Goal: Task Accomplishment & Management: Use online tool/utility

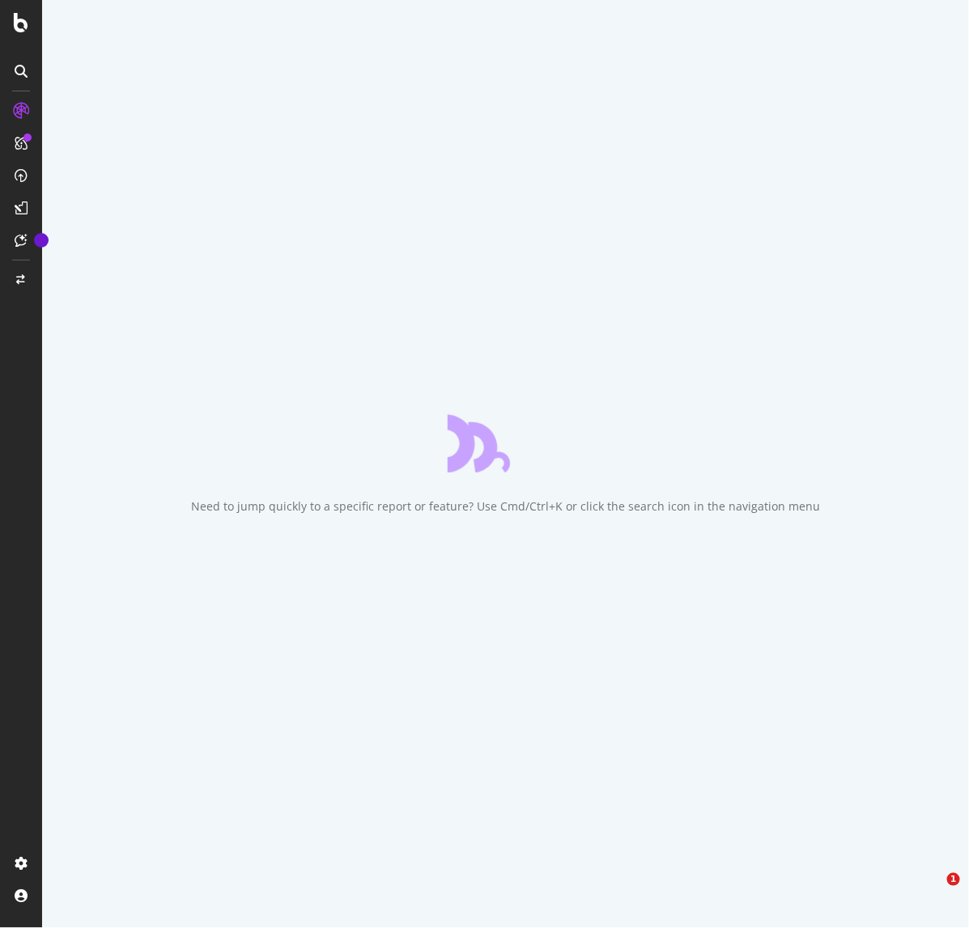
click at [22, 57] on div at bounding box center [21, 464] width 42 height 928
click at [21, 70] on icon at bounding box center [21, 71] width 13 height 13
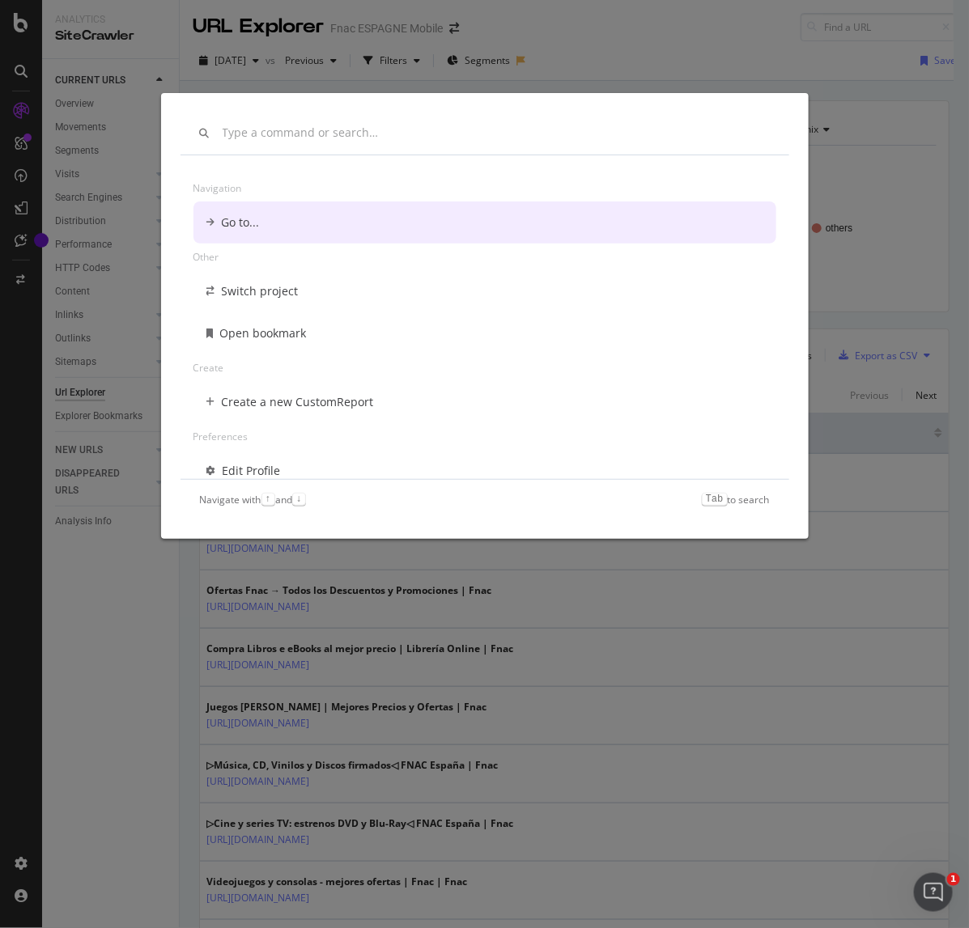
click at [144, 87] on div "Navigation Go to... Other Switch project Open bookmark Create Create a new Cust…" at bounding box center [484, 464] width 969 height 928
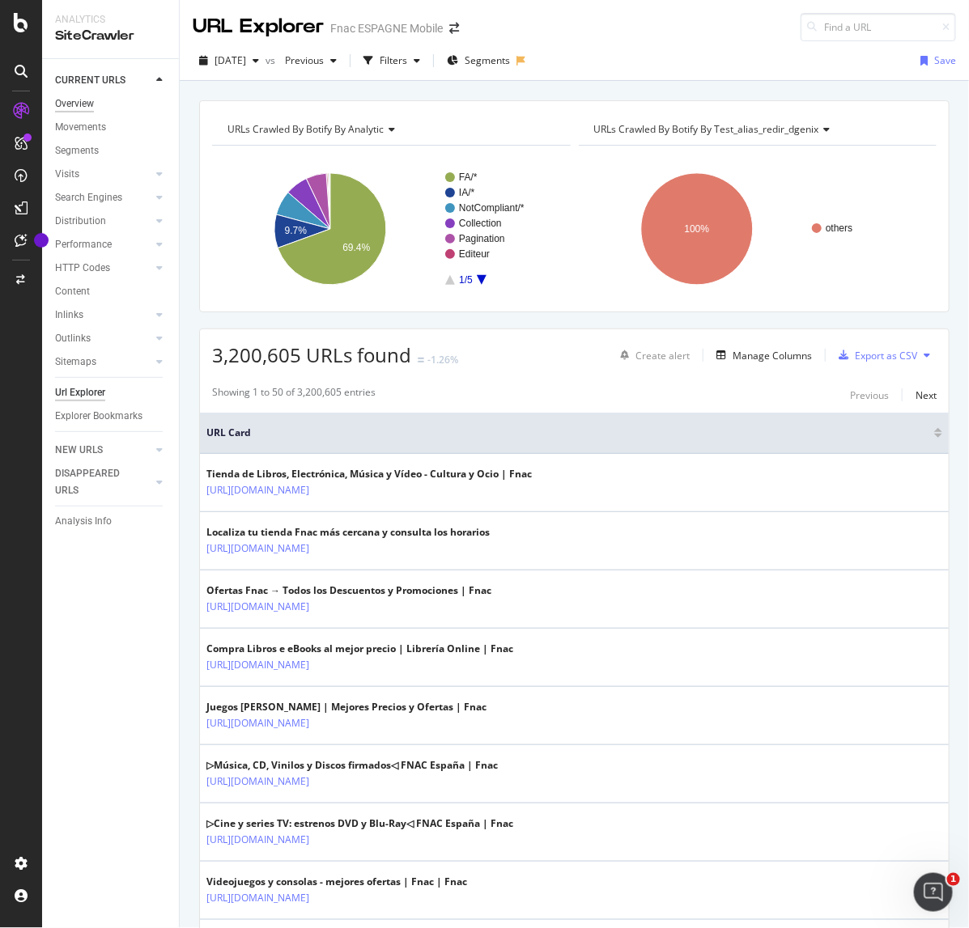
click at [82, 106] on div "Overview" at bounding box center [74, 103] width 39 height 17
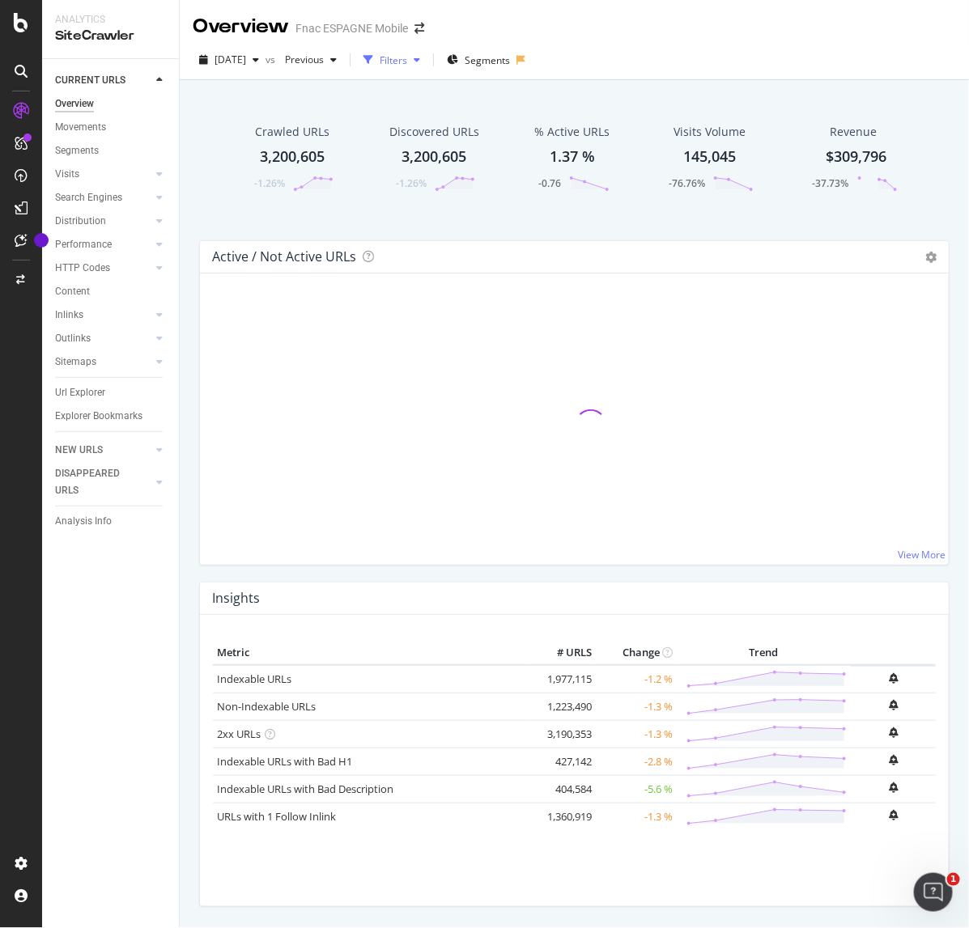
click at [407, 53] on div "Filters" at bounding box center [394, 60] width 28 height 14
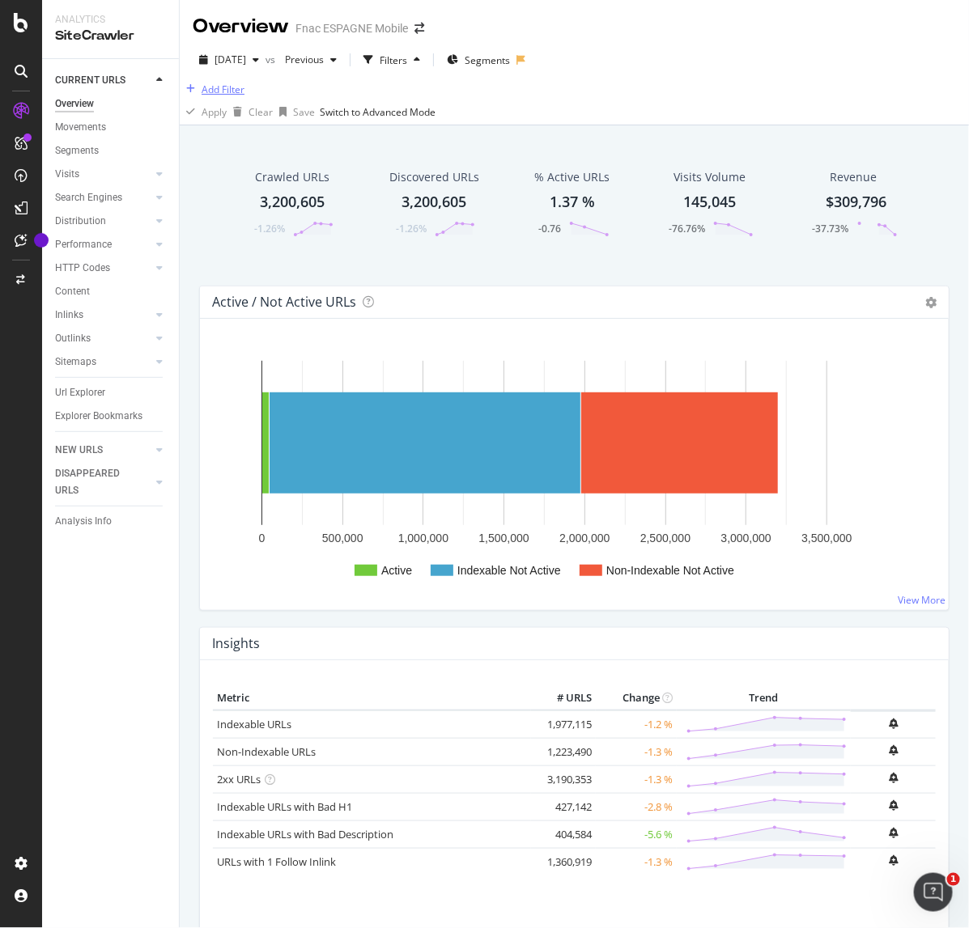
click at [233, 96] on div "Add Filter" at bounding box center [223, 90] width 43 height 14
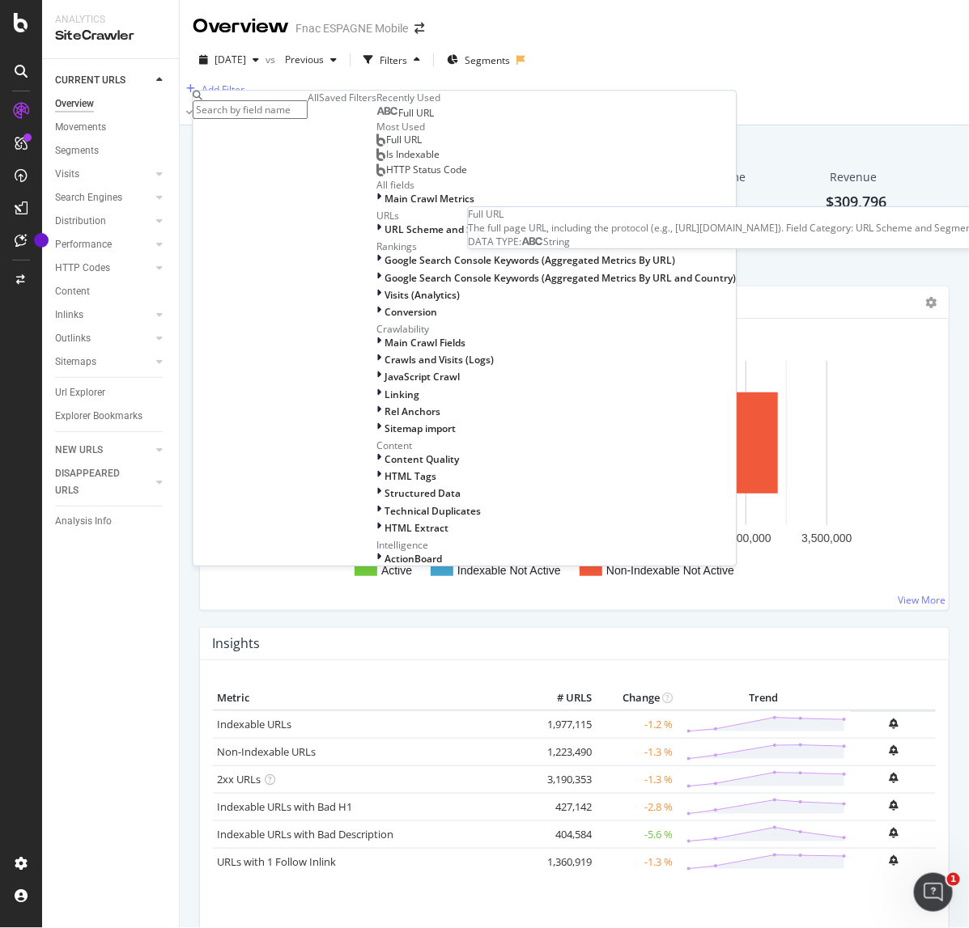
click at [399, 120] on span "Full URL" at bounding box center [417, 113] width 36 height 14
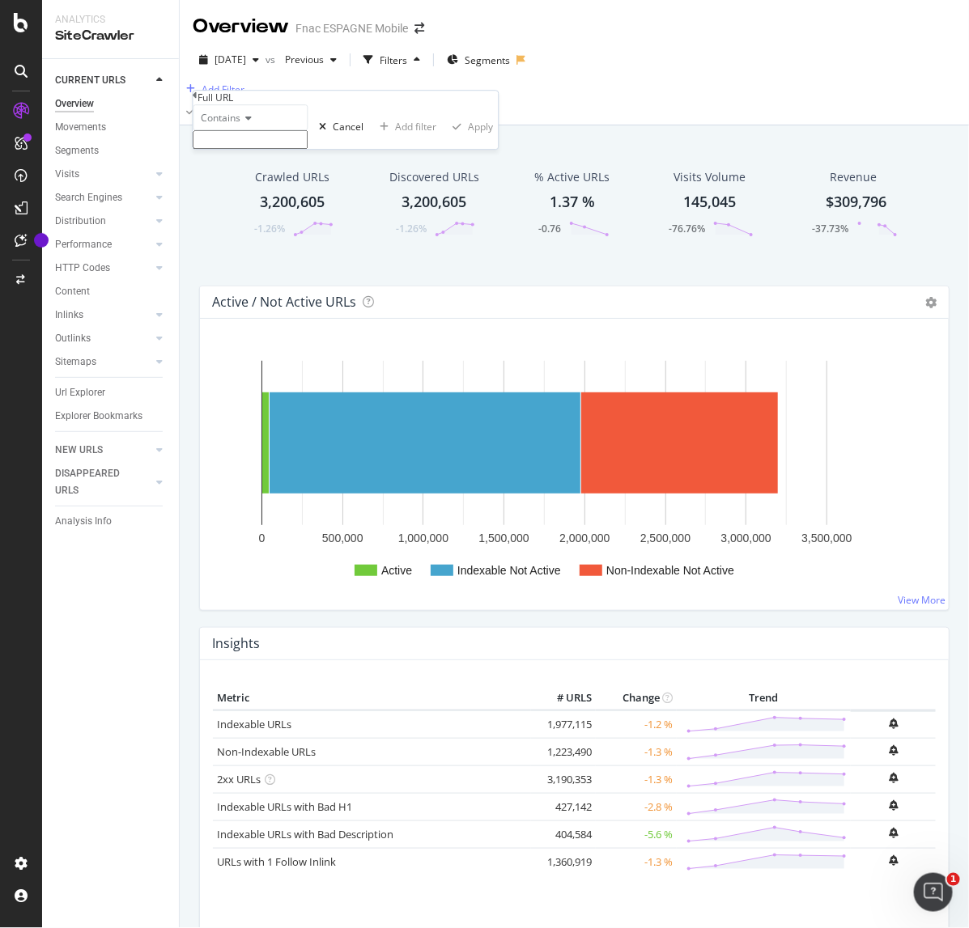
click at [236, 149] on input "text" at bounding box center [250, 139] width 115 height 19
paste input "ev3r9ady"
type input "ev3r9ady"
click at [469, 138] on div "Apply" at bounding box center [481, 132] width 25 height 14
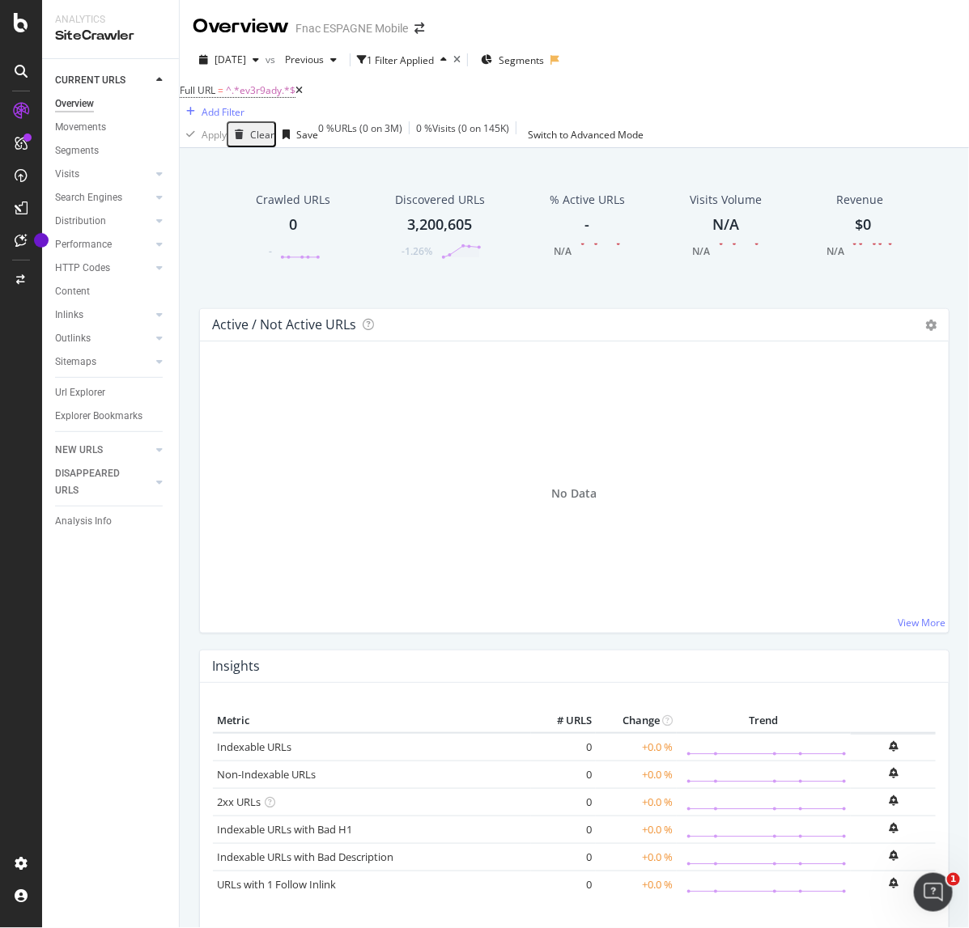
drag, startPoint x: 434, startPoint y: 235, endPoint x: 495, endPoint y: 359, distance: 138.3
click at [434, 235] on div "3,200,605" at bounding box center [440, 224] width 65 height 21
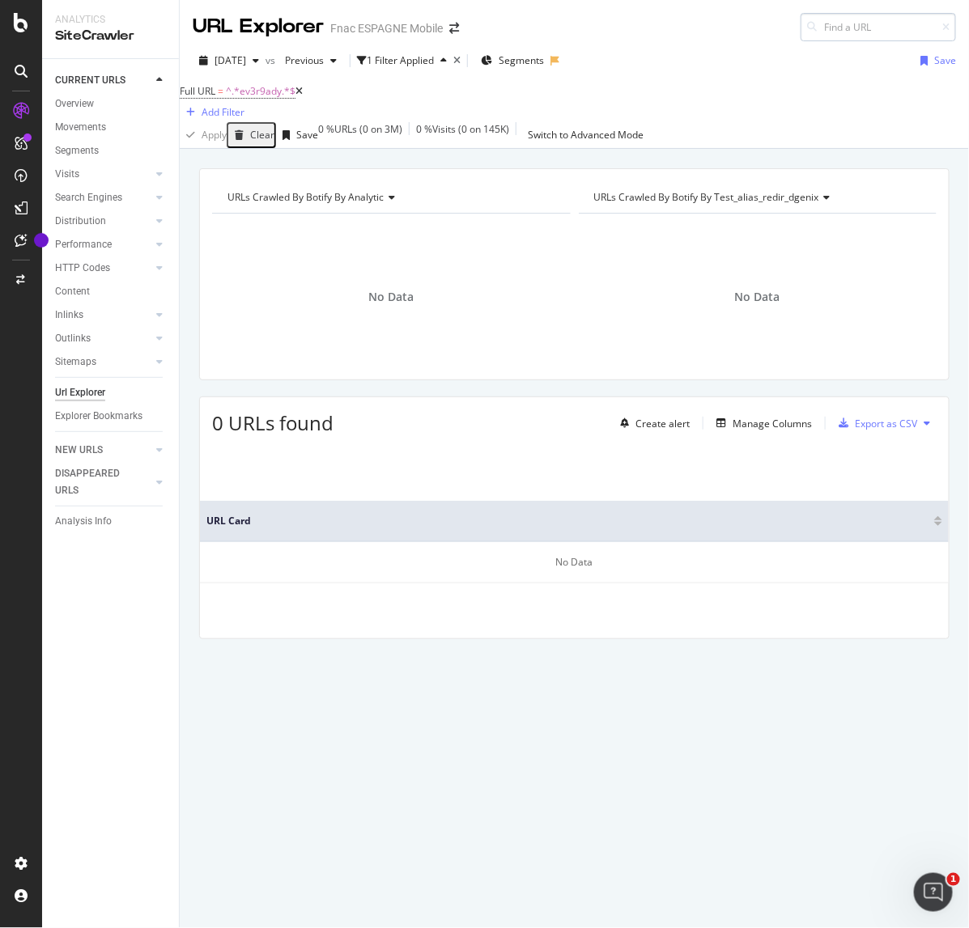
click at [847, 23] on input at bounding box center [877, 27] width 155 height 28
